Goal: Consume media (video, audio)

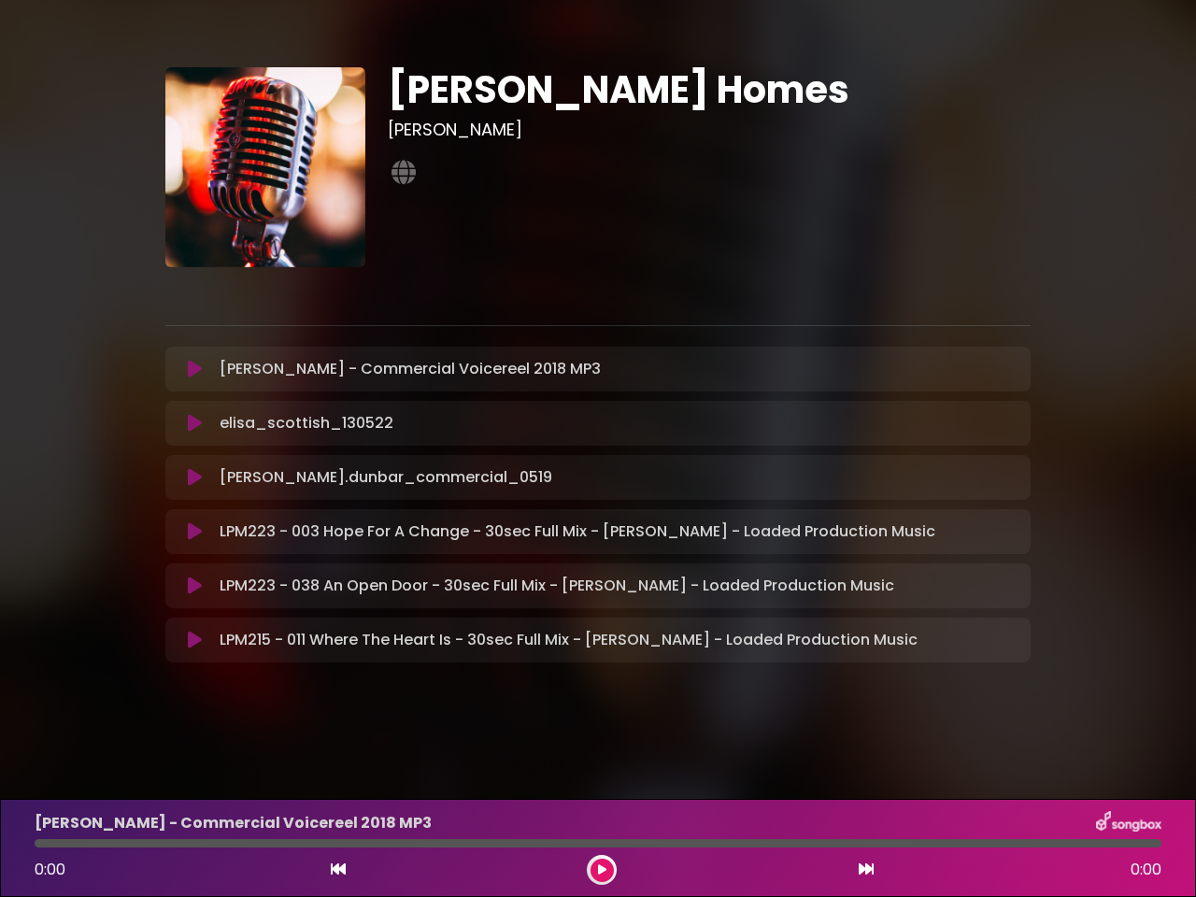
click at [194, 369] on icon at bounding box center [195, 369] width 14 height 19
click at [338, 870] on icon at bounding box center [338, 869] width 15 height 15
click at [602, 870] on icon at bounding box center [601, 870] width 9 height 11
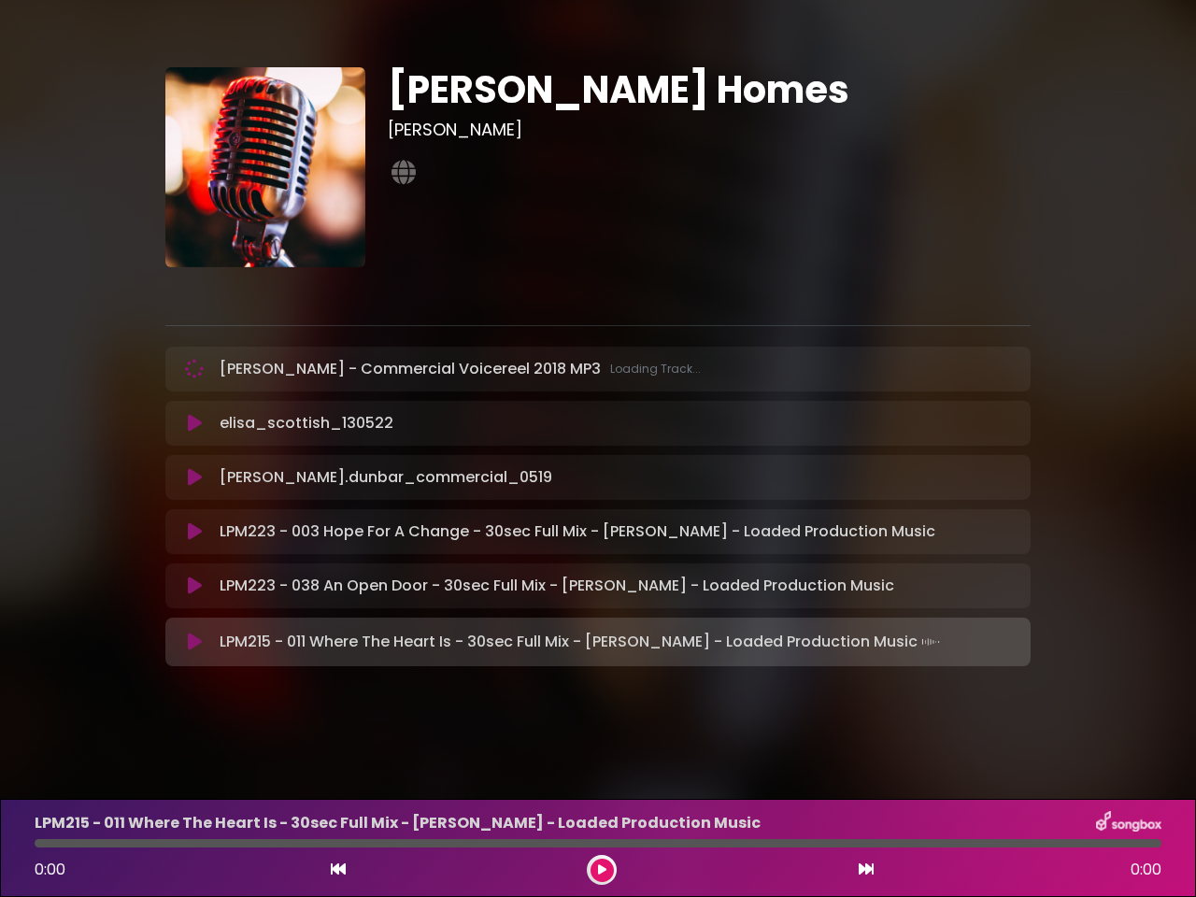
click at [866, 870] on icon at bounding box center [866, 869] width 15 height 15
